Goal: Transaction & Acquisition: Obtain resource

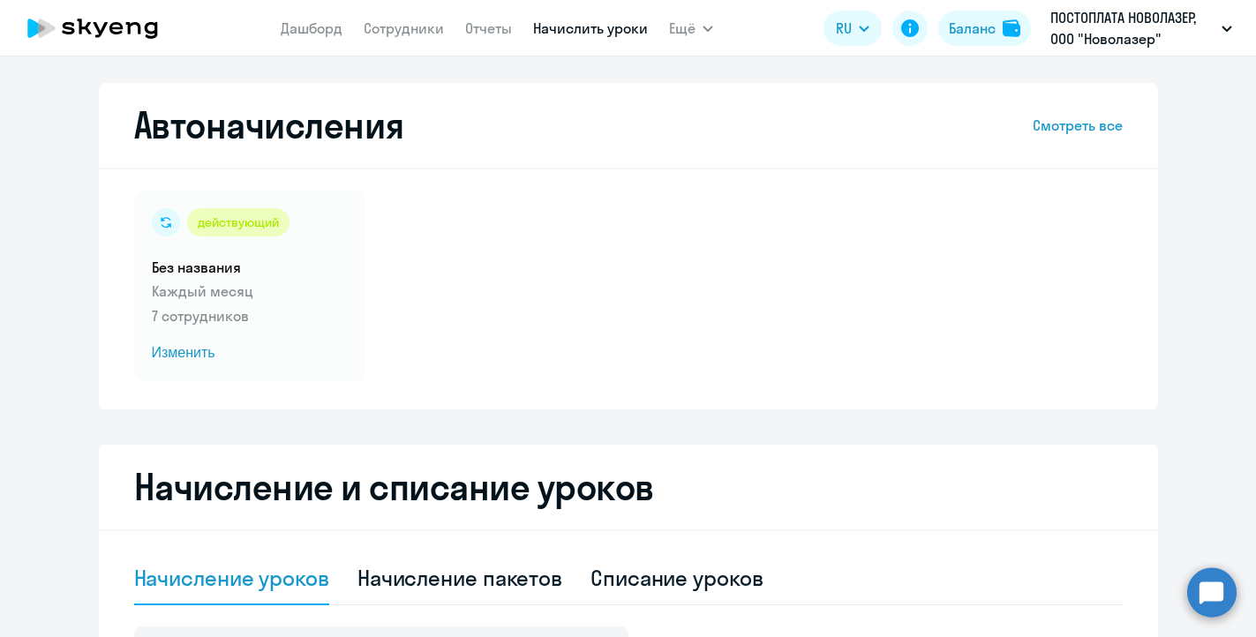
select select "10"
click at [1027, 334] on div "действующий Без названия Каждый месяц 7 сотрудников Изменить" at bounding box center [628, 286] width 988 height 191
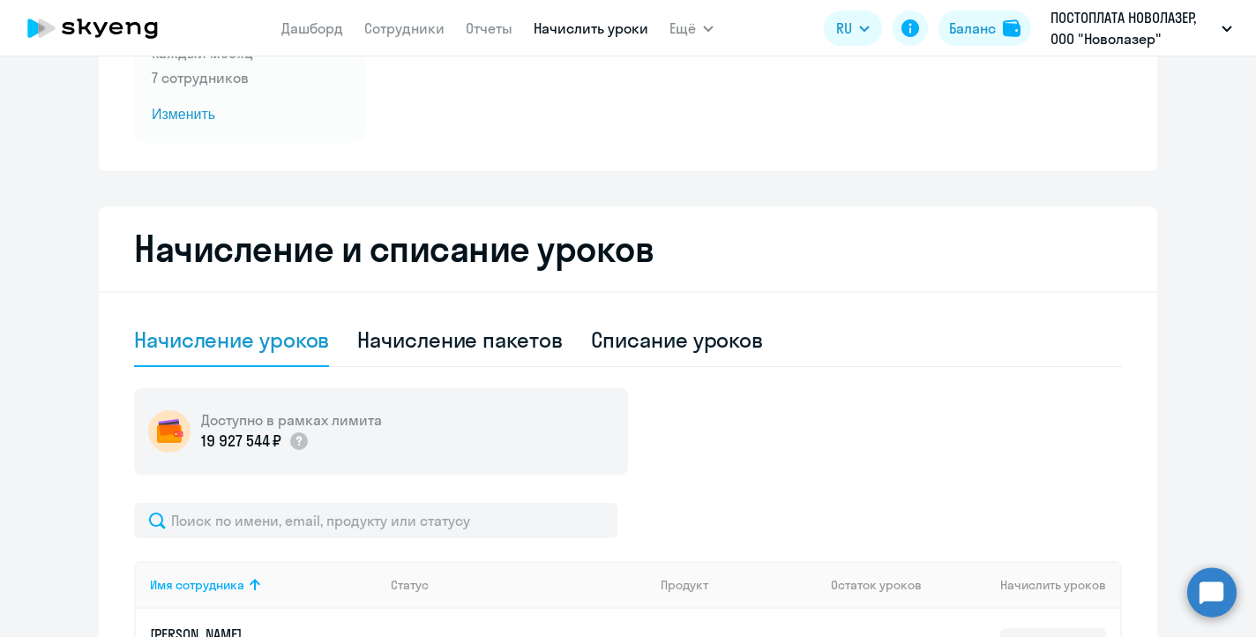
scroll to position [93, 0]
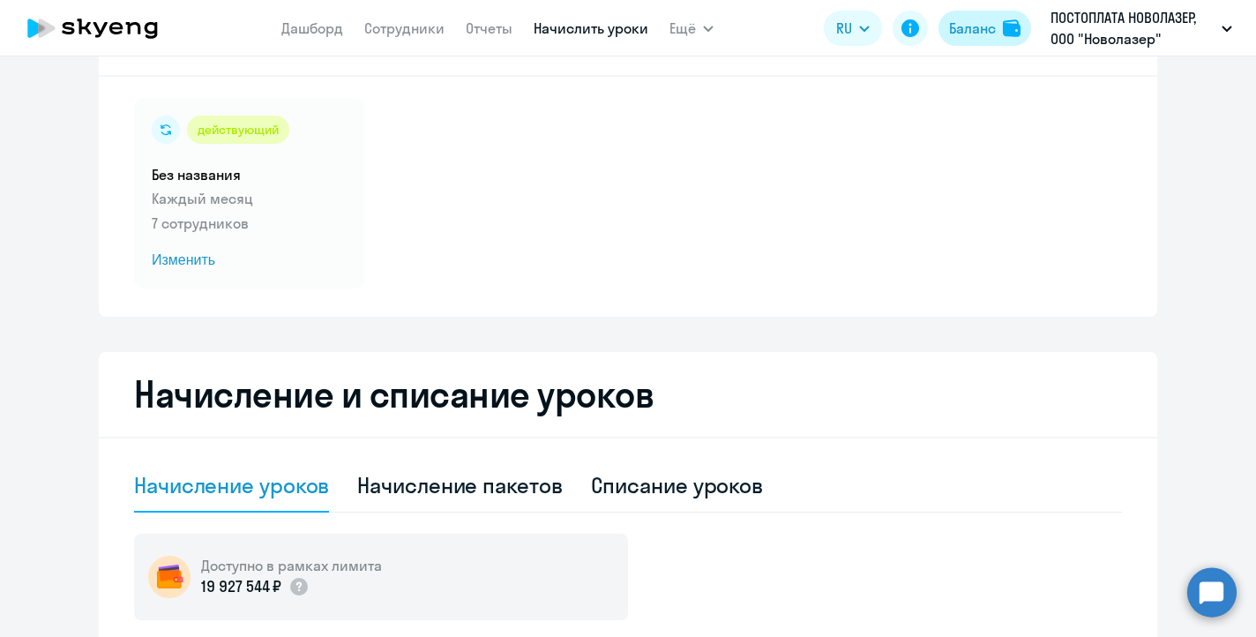
click at [976, 21] on div "Баланс" at bounding box center [972, 28] width 47 height 21
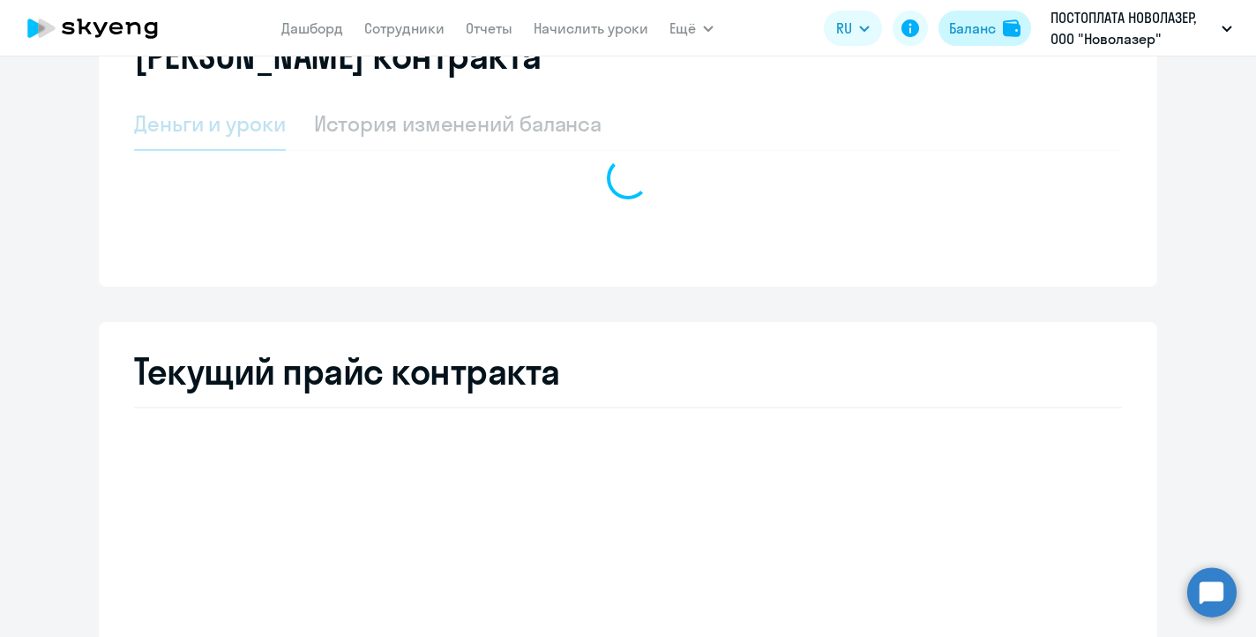
select select "english_adult_not_native_speaker"
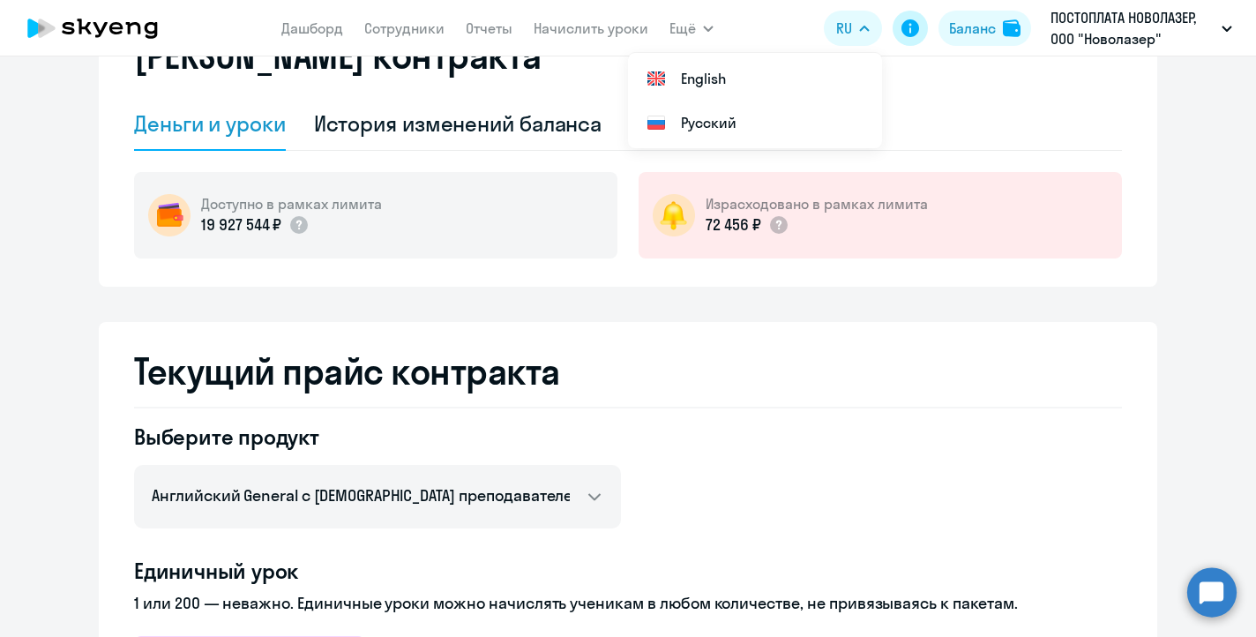
click at [913, 26] on icon at bounding box center [911, 28] width 18 height 18
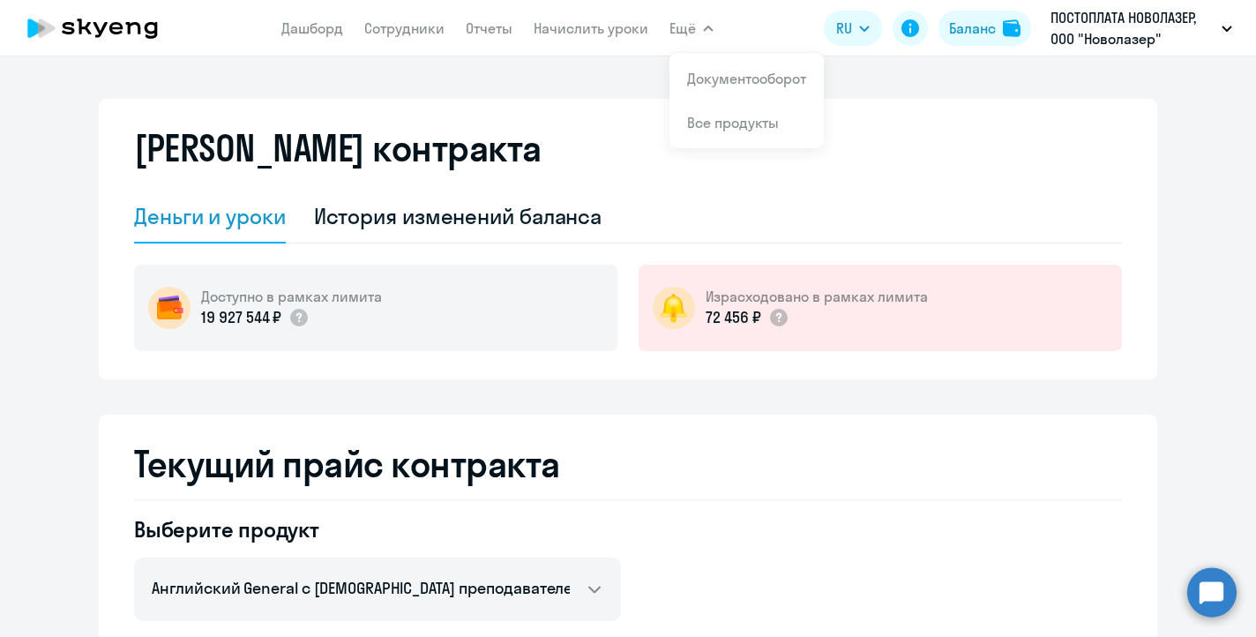
click at [694, 30] on span "Ещё" at bounding box center [683, 28] width 26 height 21
click at [697, 34] on button "Ещё" at bounding box center [692, 28] width 44 height 35
click at [715, 88] on app-menu-item-link "Документооборот" at bounding box center [746, 78] width 119 height 21
click at [697, 26] on button "Ещё" at bounding box center [692, 28] width 44 height 35
click at [719, 86] on link "Документооборот" at bounding box center [746, 79] width 119 height 18
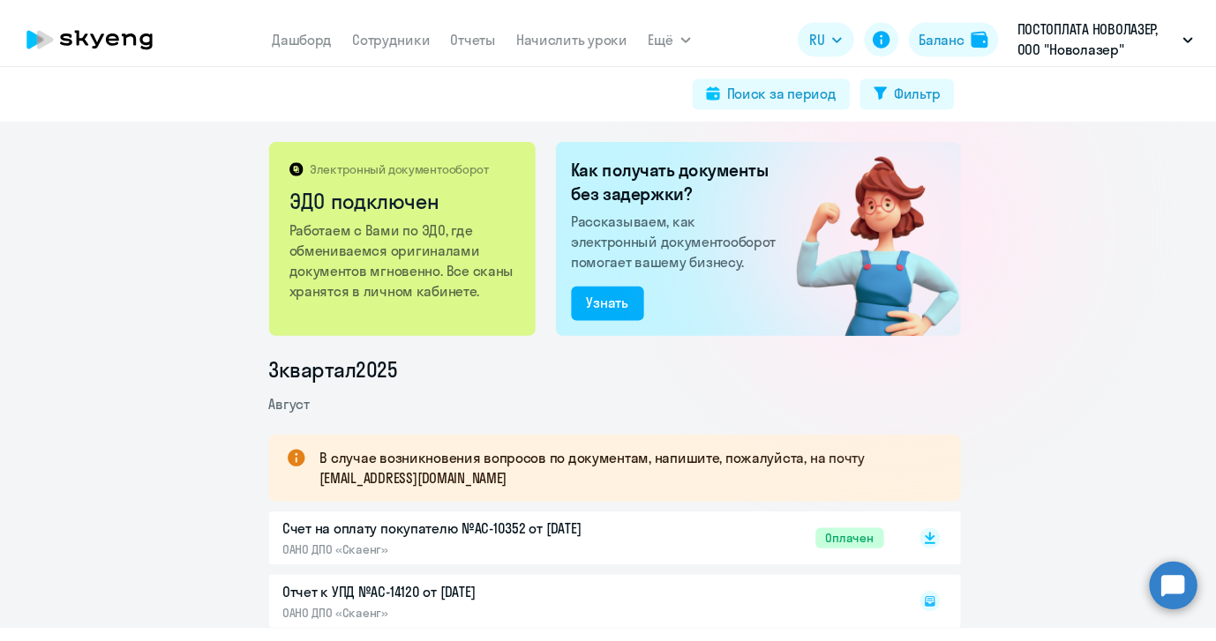
scroll to position [26, 0]
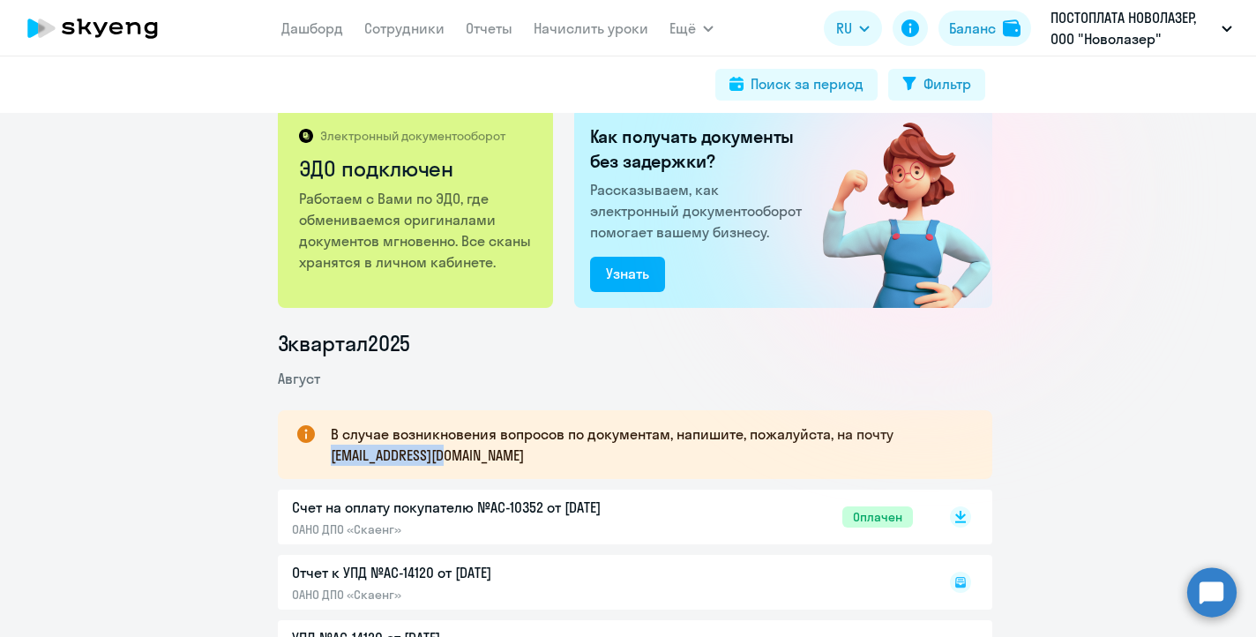
drag, startPoint x: 326, startPoint y: 458, endPoint x: 460, endPoint y: 463, distance: 133.3
click at [460, 463] on p "В случае возникновения вопросов по документам, напишите, пожалуйста, на почту […" at bounding box center [646, 445] width 630 height 42
click at [471, 468] on div "В случае возникновения вопросов по документам, напишите, пожалуйста, на почту […" at bounding box center [635, 444] width 715 height 69
drag, startPoint x: 467, startPoint y: 456, endPoint x: 325, endPoint y: 455, distance: 142.1
click at [331, 455] on p "В случае возникновения вопросов по документам, напишите, пожалуйста, на почту […" at bounding box center [646, 445] width 630 height 42
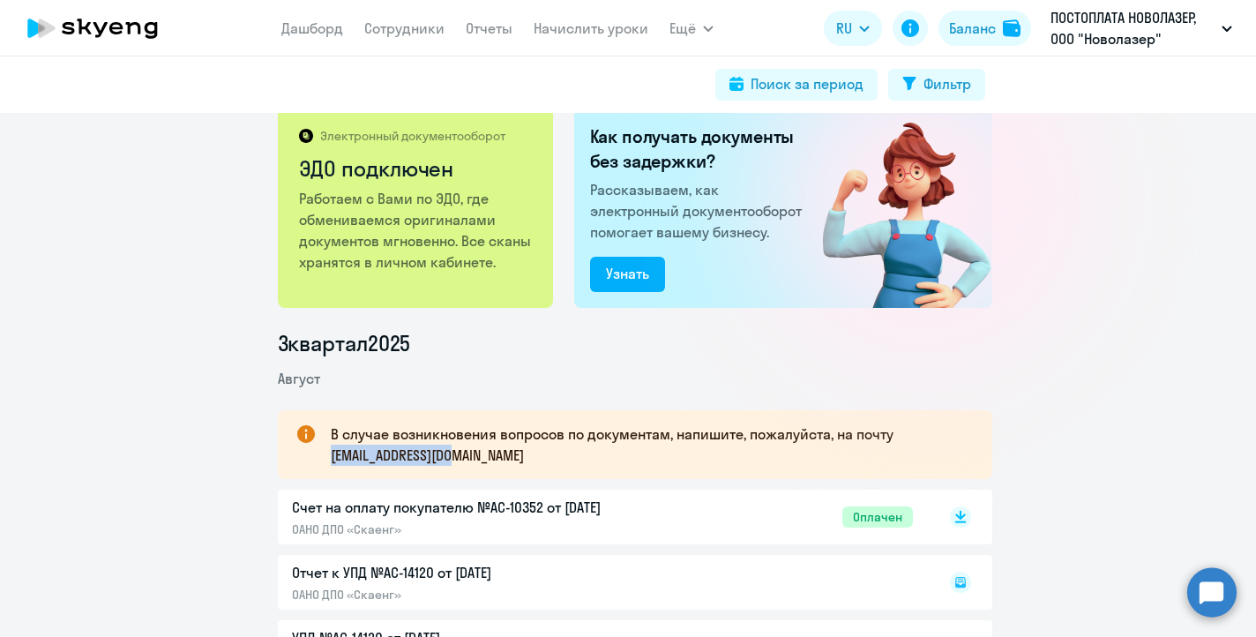
copy p "document@skyeng.ru"
click at [686, 501] on div "Счет на оплату покупателю №AC-10352 от 14.08.2025 ОАНО ДПО «Скаенг» Оплачен" at bounding box center [602, 517] width 621 height 41
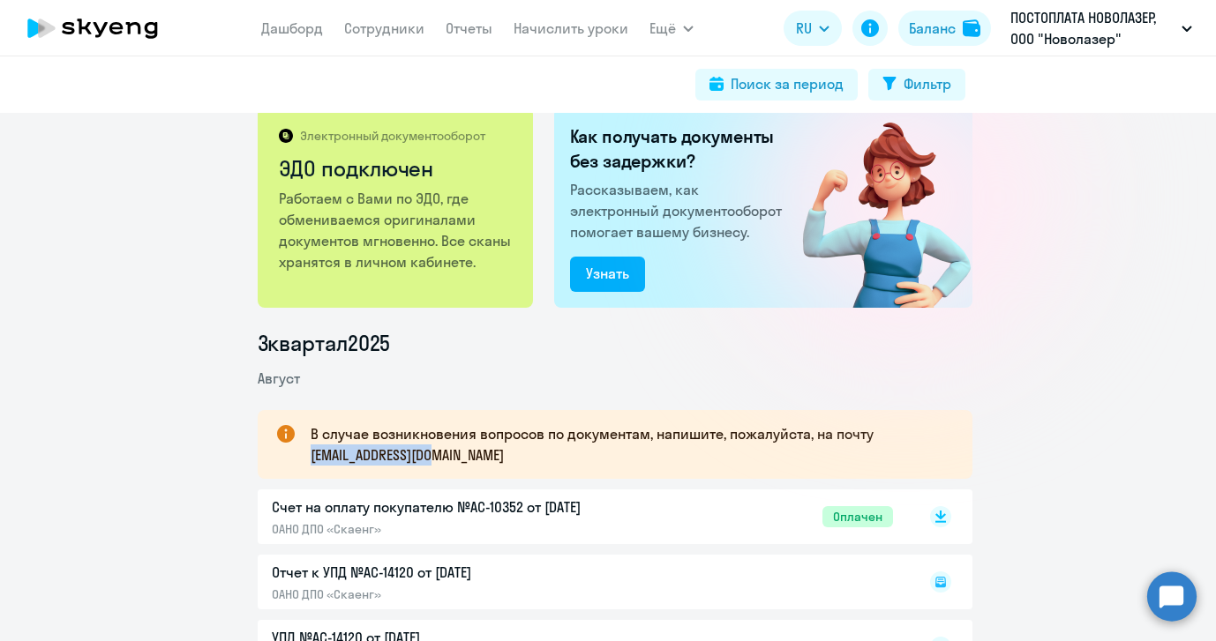
click at [544, 510] on p "Счет на оплату покупателю №AC-10352 от [DATE]" at bounding box center [457, 507] width 371 height 21
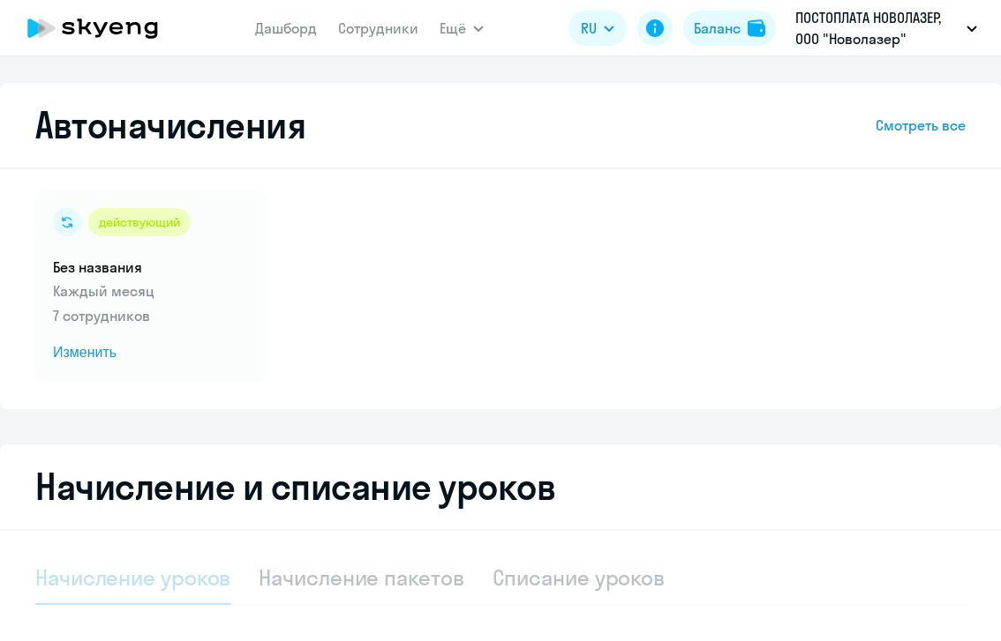
select select "10"
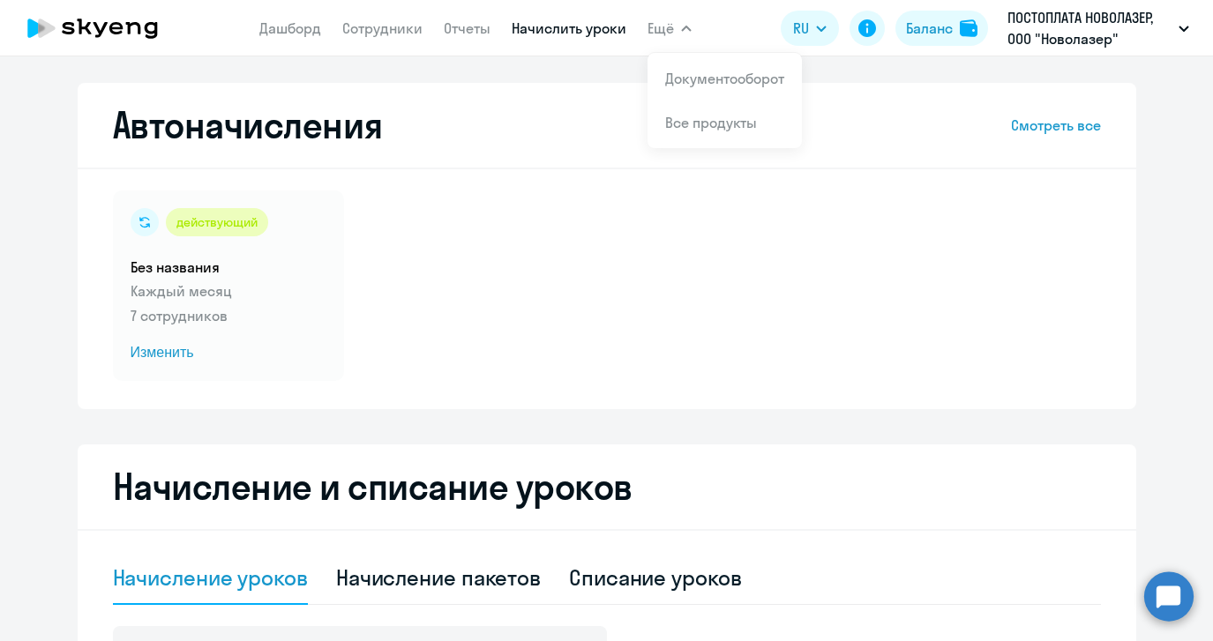
click at [676, 80] on link "Документооборот" at bounding box center [724, 79] width 119 height 18
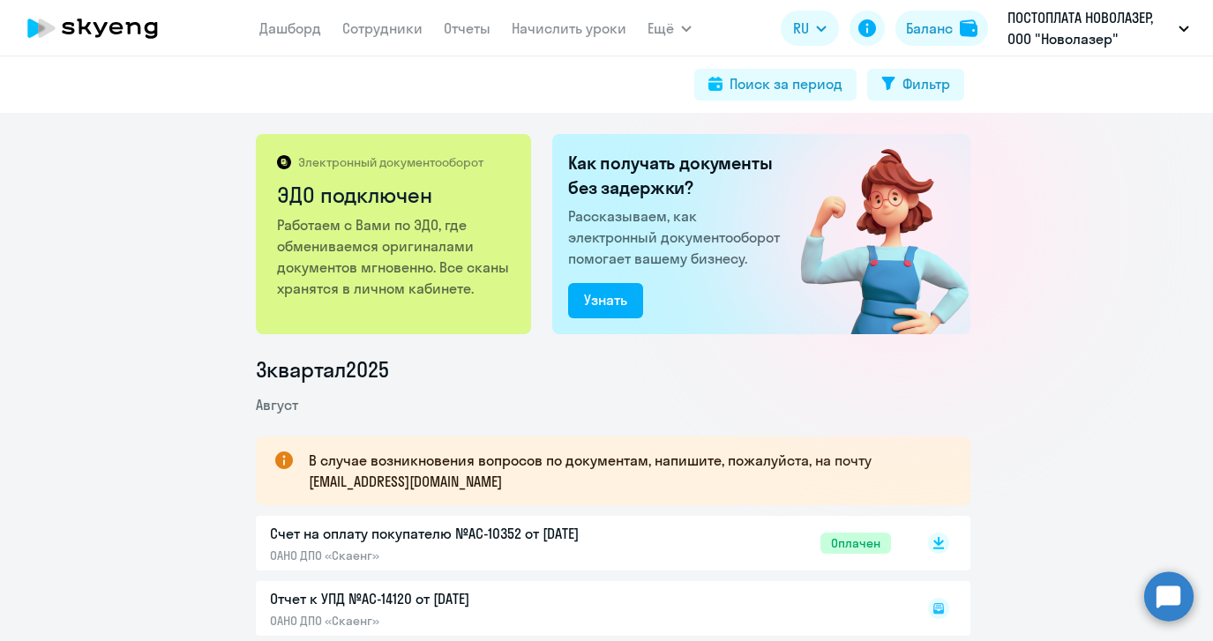
click at [448, 532] on p "Счет на оплату покупателю №AC-10352 от [DATE]" at bounding box center [455, 533] width 371 height 21
